Goal: Transaction & Acquisition: Purchase product/service

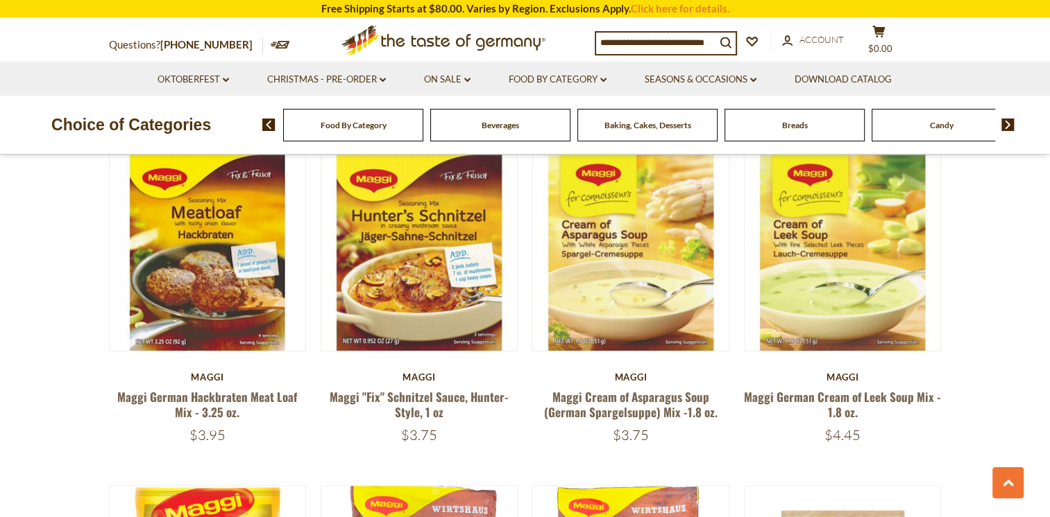
scroll to position [834, 0]
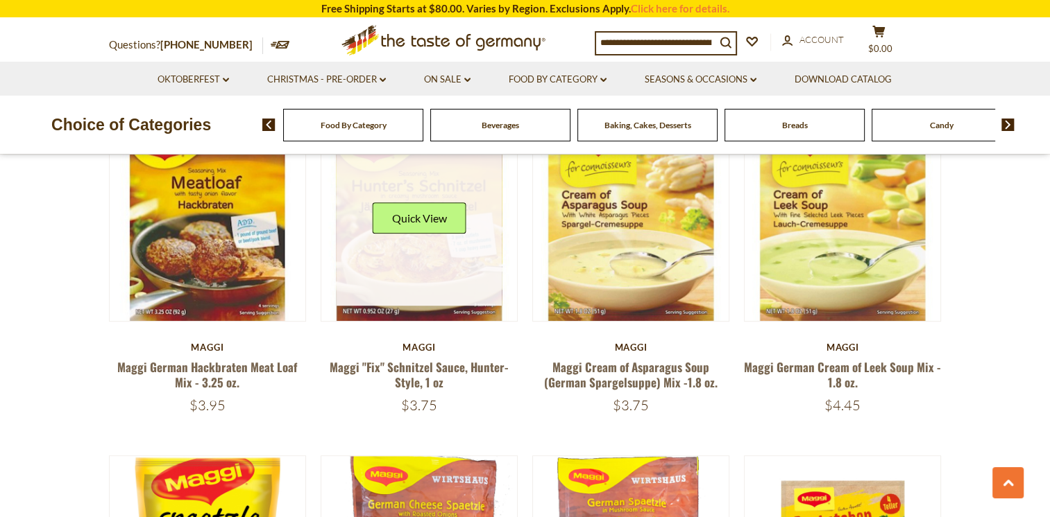
click at [418, 271] on link at bounding box center [418, 223] width 165 height 165
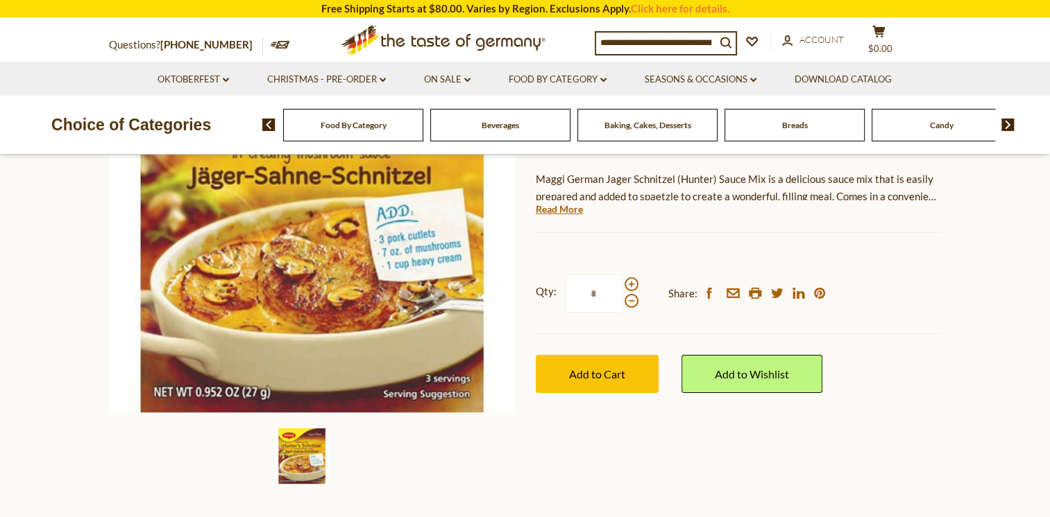
scroll to position [403, 0]
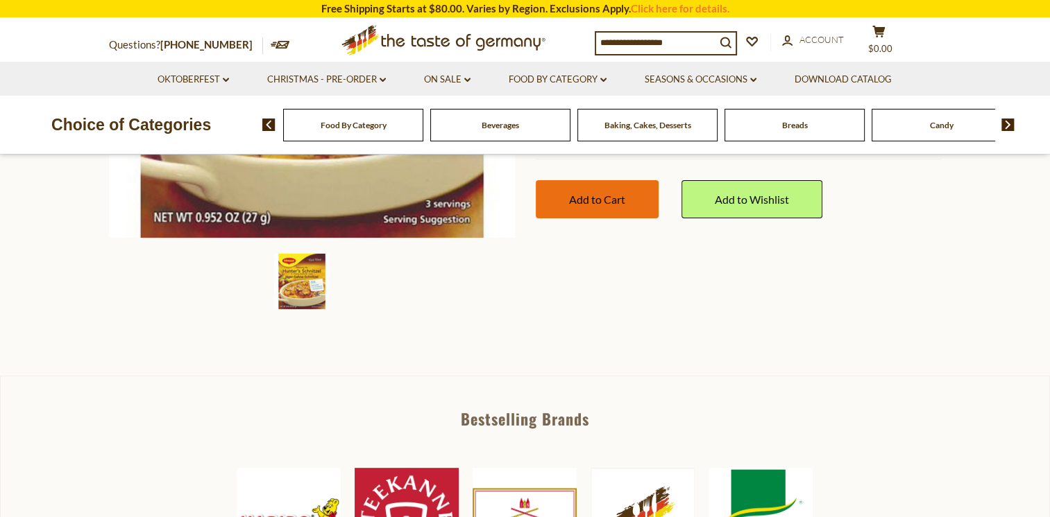
click at [573, 207] on button "Add to Cart" at bounding box center [597, 199] width 123 height 38
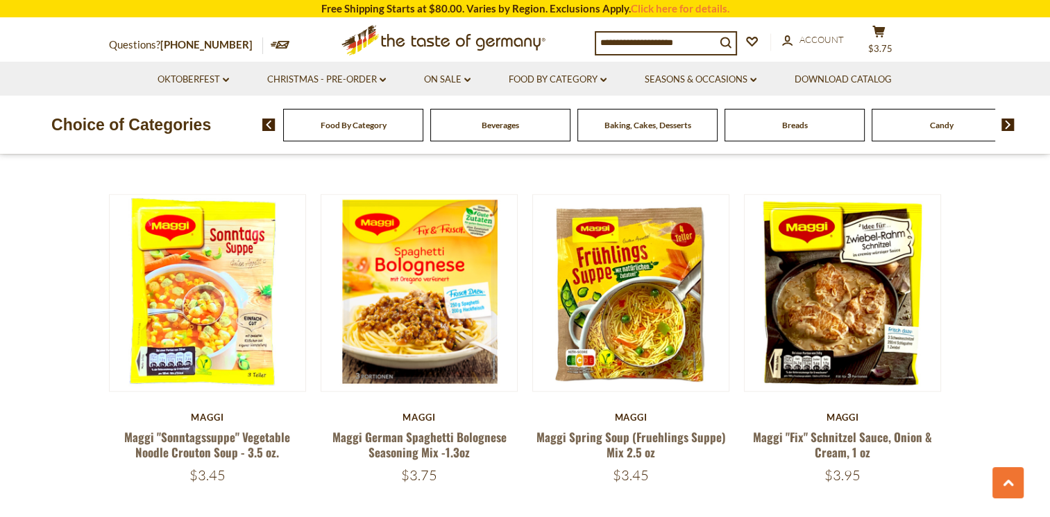
scroll to position [1471, 0]
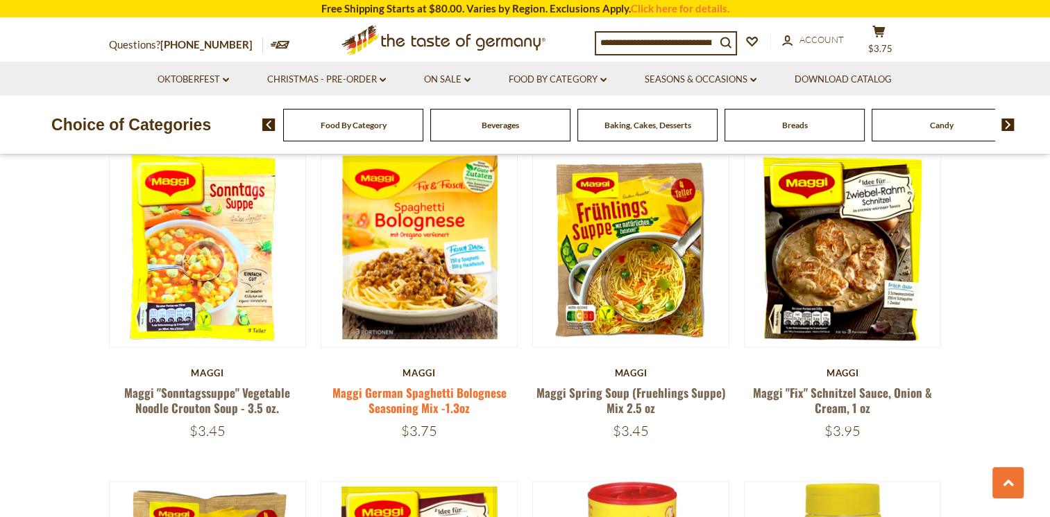
click at [422, 384] on link "Maggi German Spaghetti Bolognese Seasoning Mix -1.3oz" at bounding box center [419, 400] width 174 height 32
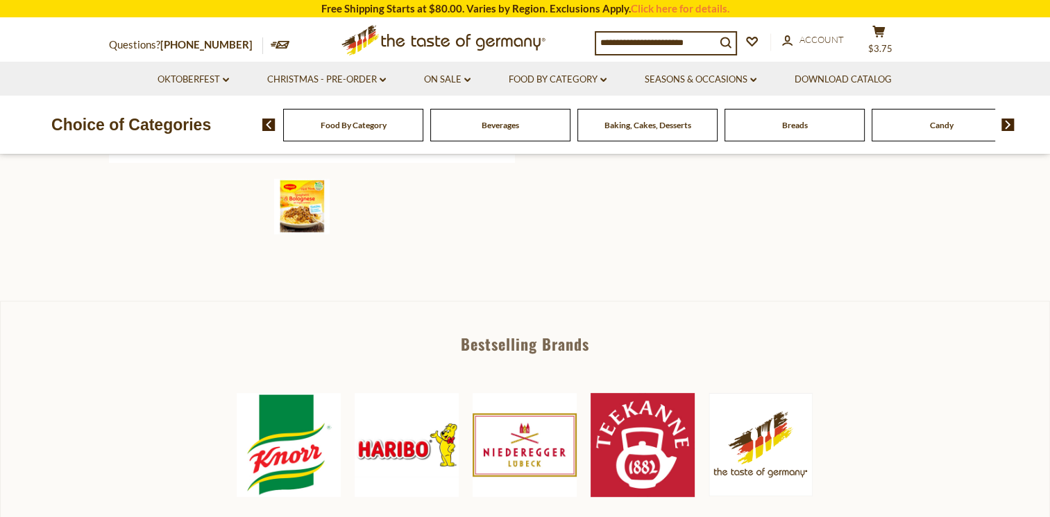
scroll to position [352, 0]
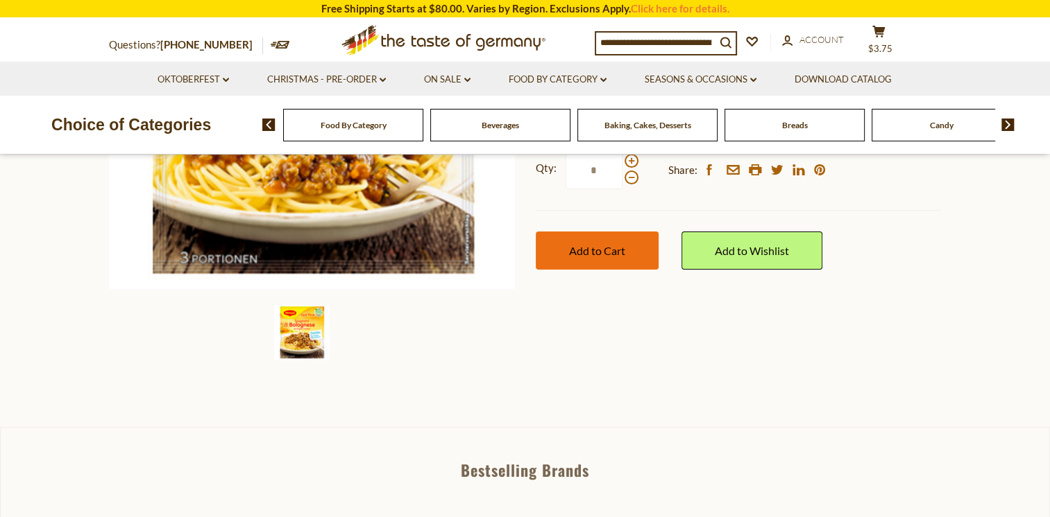
click at [589, 257] on button "Add to Cart" at bounding box center [597, 251] width 123 height 38
click at [597, 259] on button "Add to Cart" at bounding box center [597, 251] width 123 height 38
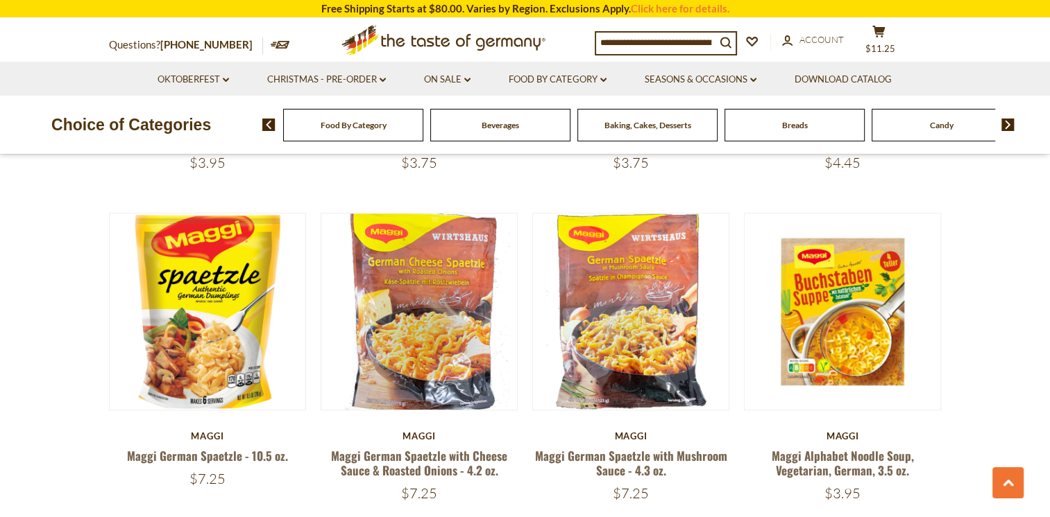
scroll to position [1093, 0]
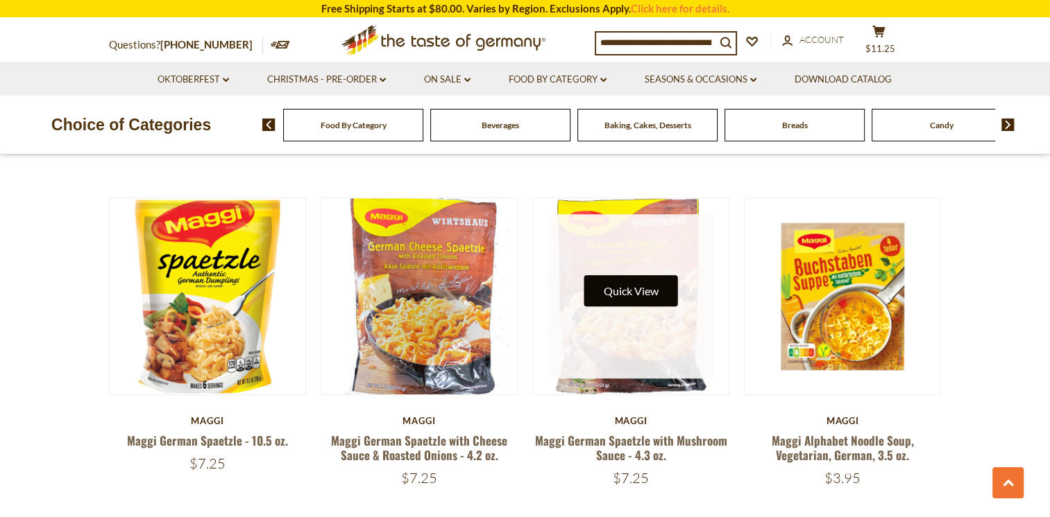
click at [627, 277] on button "Quick View" at bounding box center [631, 290] width 94 height 31
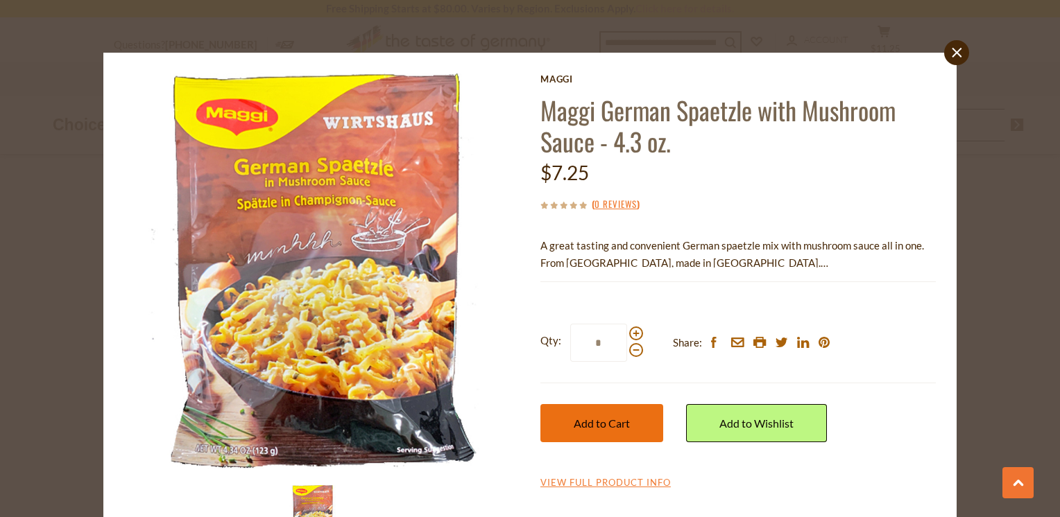
click at [597, 431] on button "Add to Cart" at bounding box center [601, 423] width 123 height 38
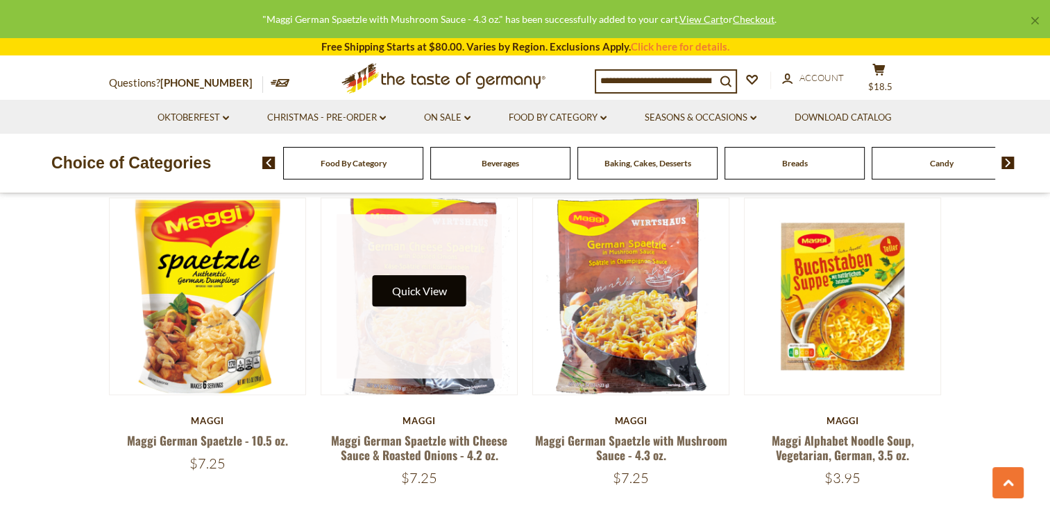
click at [419, 276] on button "Quick View" at bounding box center [419, 290] width 94 height 31
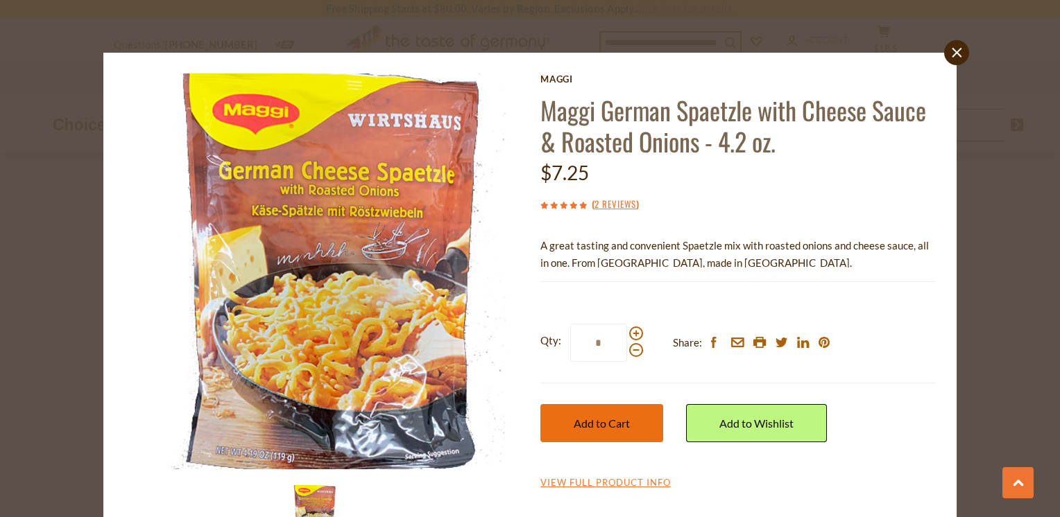
click at [601, 427] on span "Add to Cart" at bounding box center [602, 423] width 56 height 13
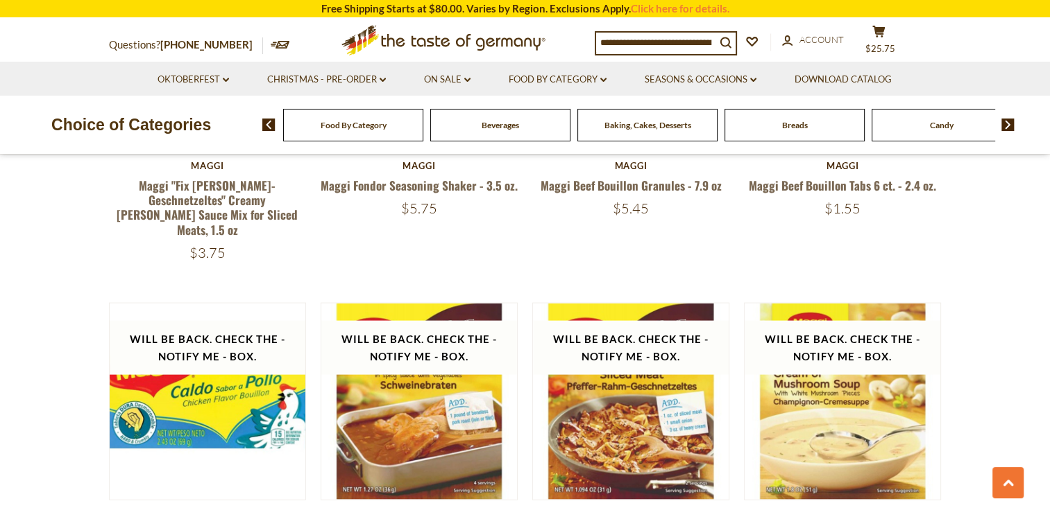
scroll to position [2855, 0]
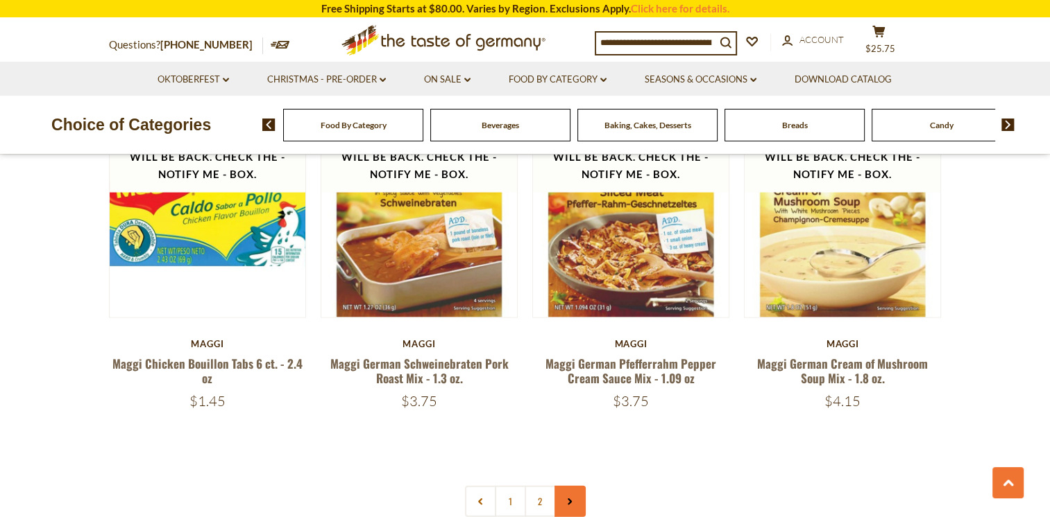
click at [569, 499] on use at bounding box center [569, 502] width 4 height 7
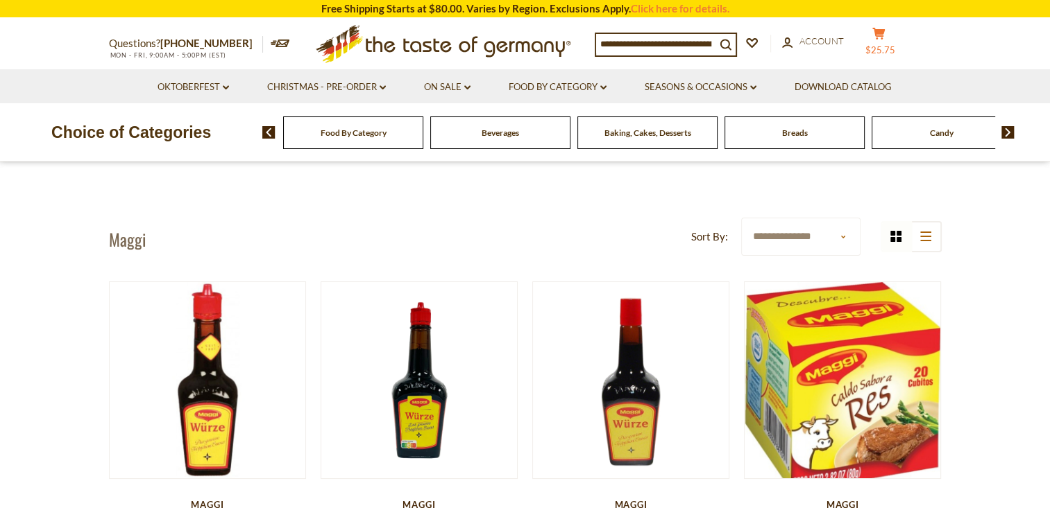
click at [889, 46] on span "$25.75" at bounding box center [880, 49] width 30 height 11
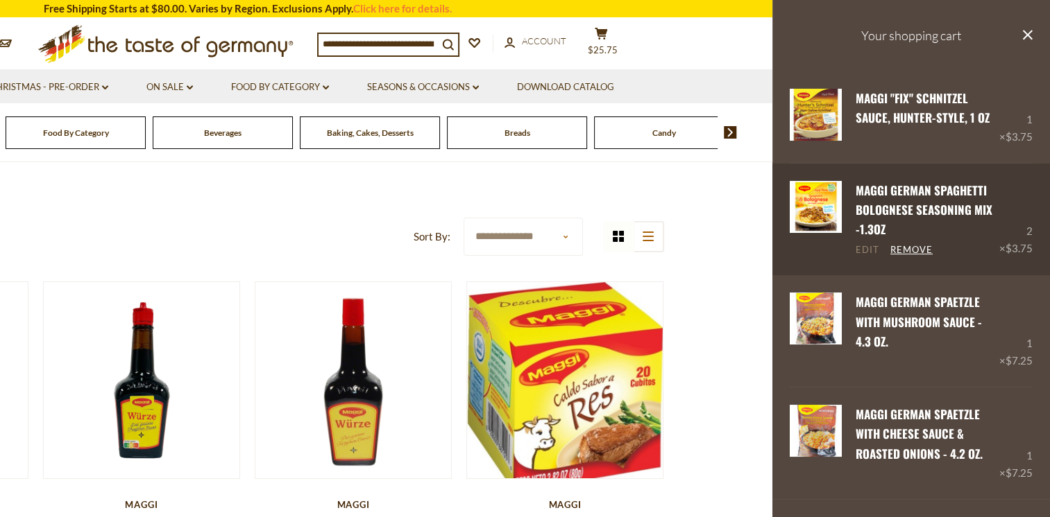
click at [862, 250] on link "Edit" at bounding box center [867, 250] width 24 height 12
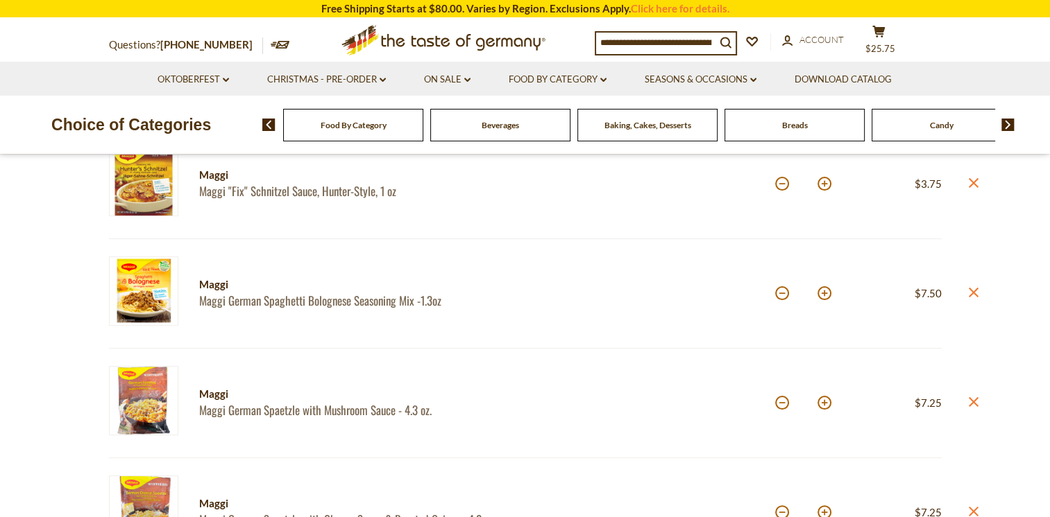
scroll to position [216, 0]
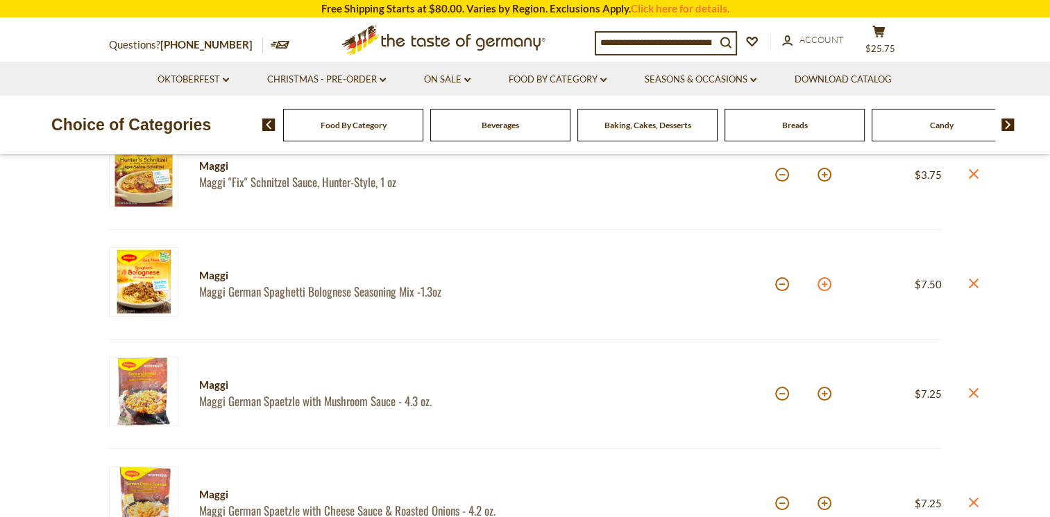
click at [823, 285] on button at bounding box center [824, 284] width 14 height 14
type input "*"
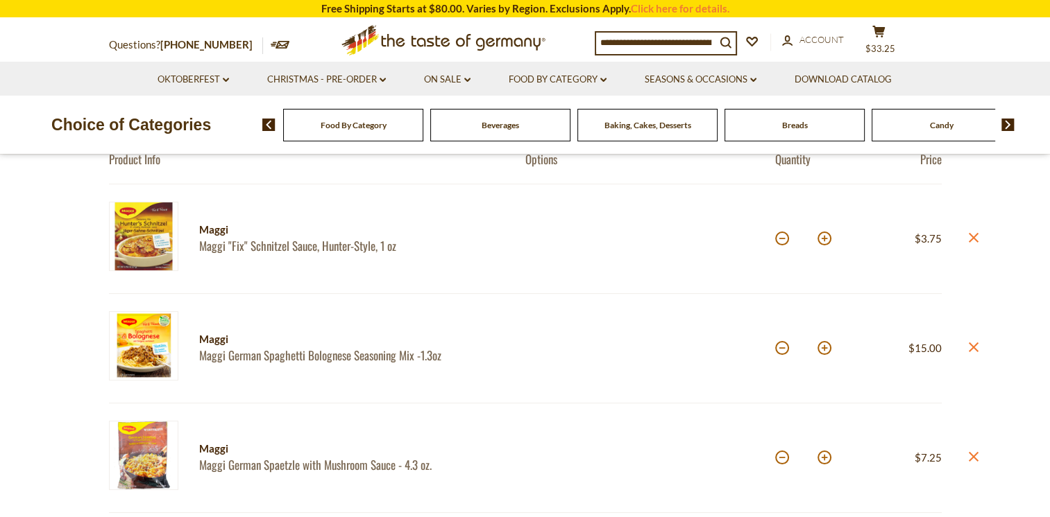
scroll to position [141, 0]
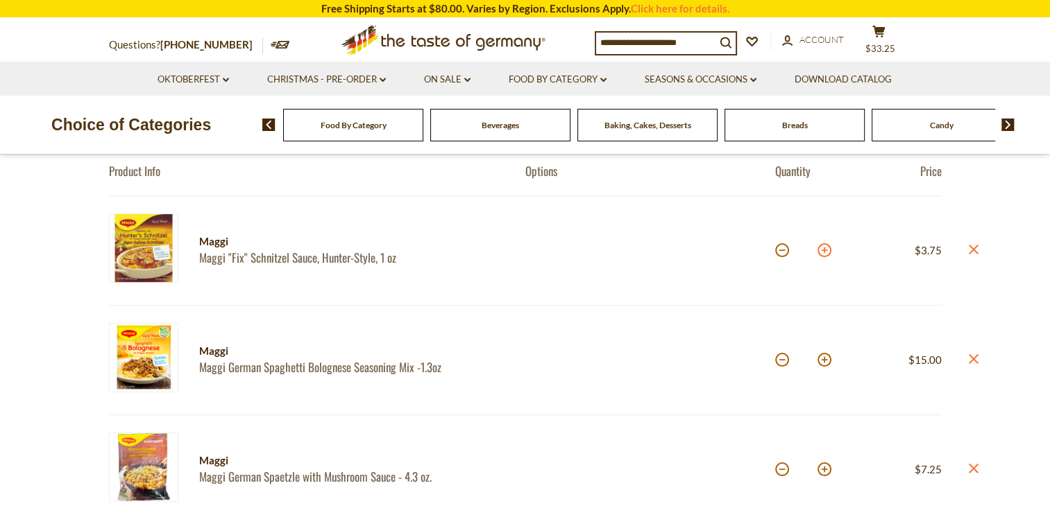
click at [824, 248] on button at bounding box center [824, 250] width 14 height 14
type input "*"
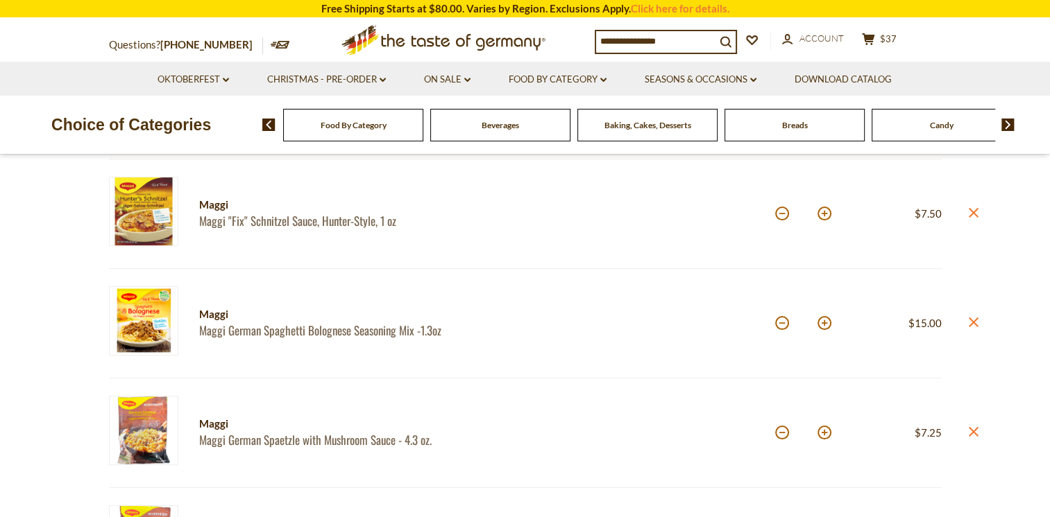
scroll to position [168, 0]
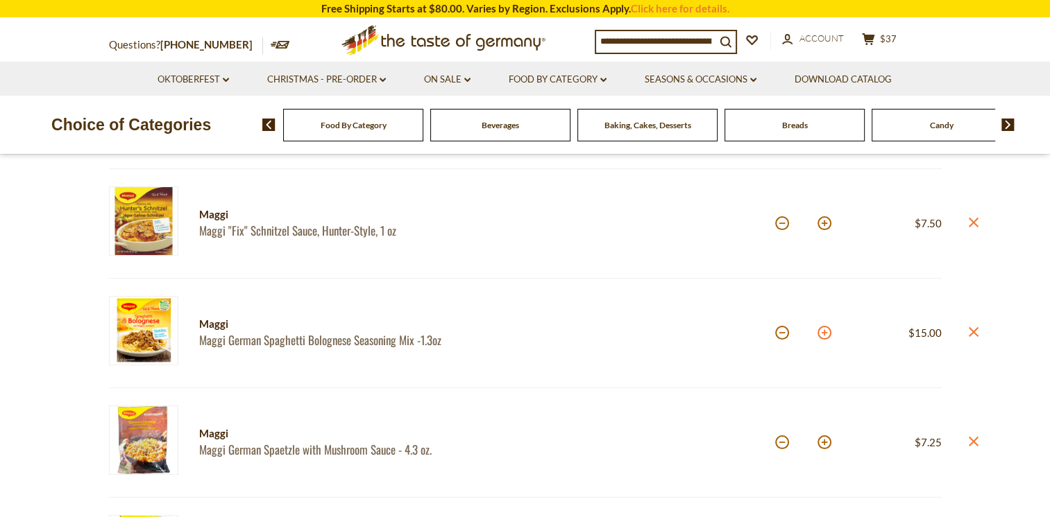
click at [825, 333] on button at bounding box center [824, 333] width 14 height 14
type input "*"
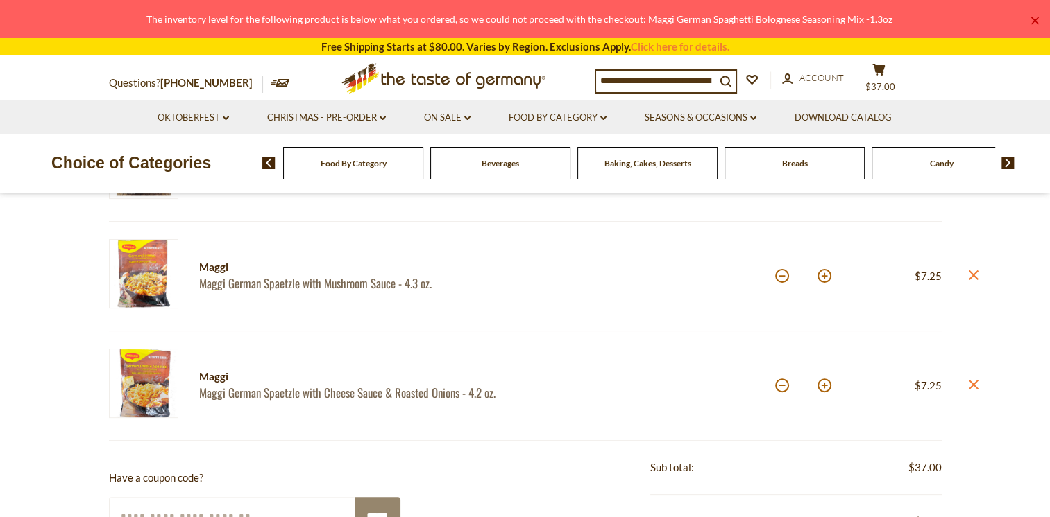
scroll to position [341, 0]
